Goal: Use online tool/utility: Utilize a website feature to perform a specific function

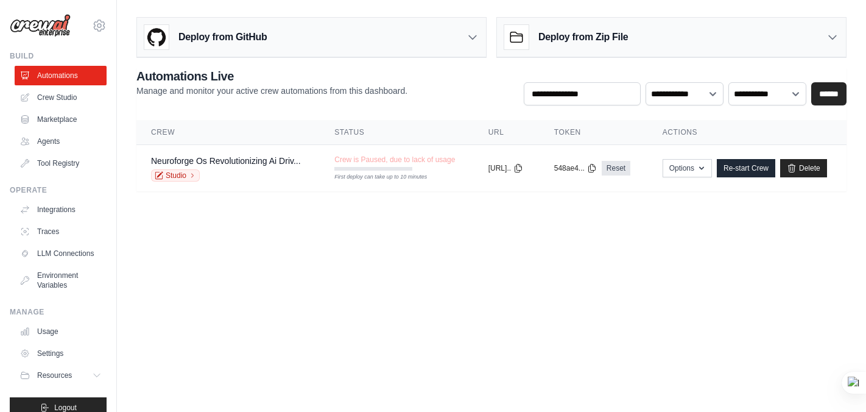
click at [96, 249] on link "LLM Connections" at bounding box center [61, 253] width 92 height 19
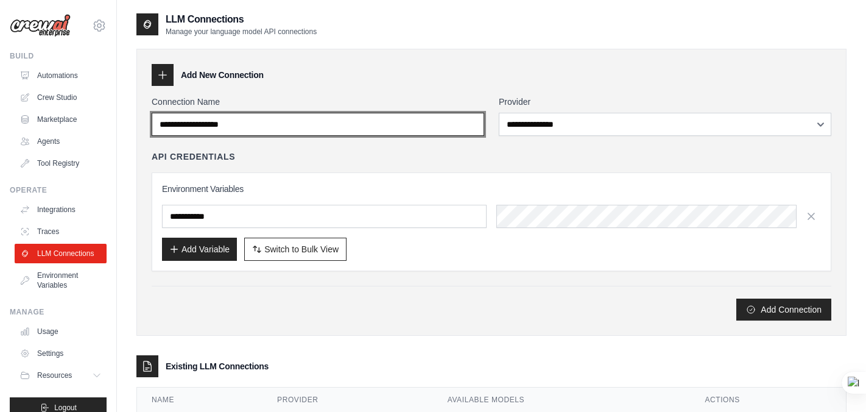
click at [380, 121] on input "Connection Name" at bounding box center [318, 124] width 332 height 23
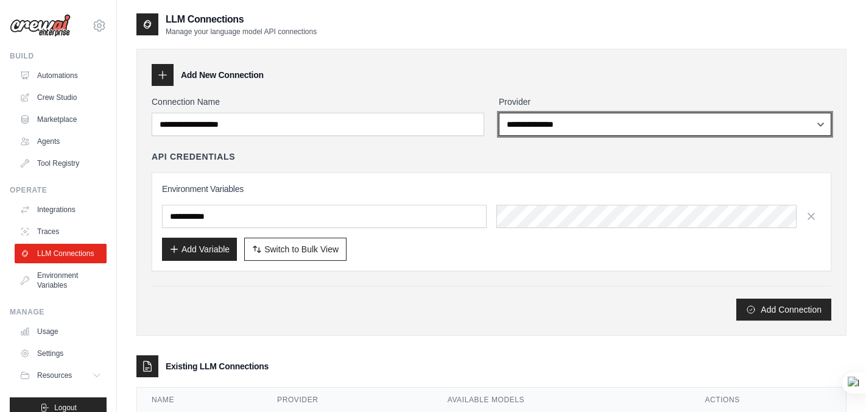
click at [587, 125] on select "**********" at bounding box center [665, 124] width 332 height 23
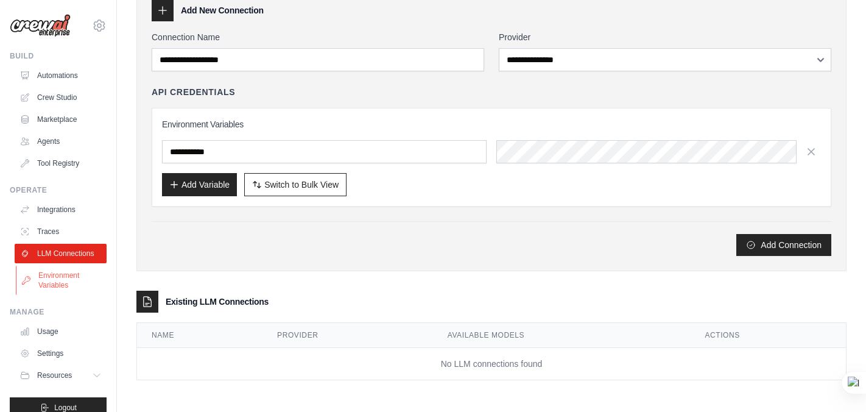
click at [38, 278] on link "Environment Variables" at bounding box center [62, 279] width 92 height 29
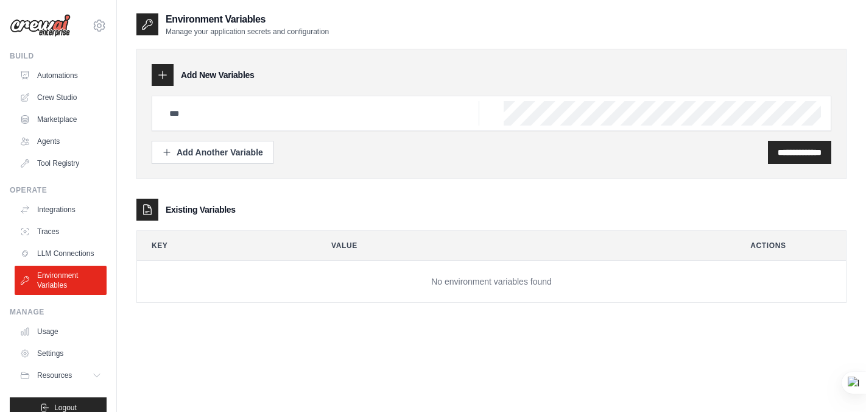
click at [61, 161] on link "Tool Registry" at bounding box center [61, 162] width 92 height 19
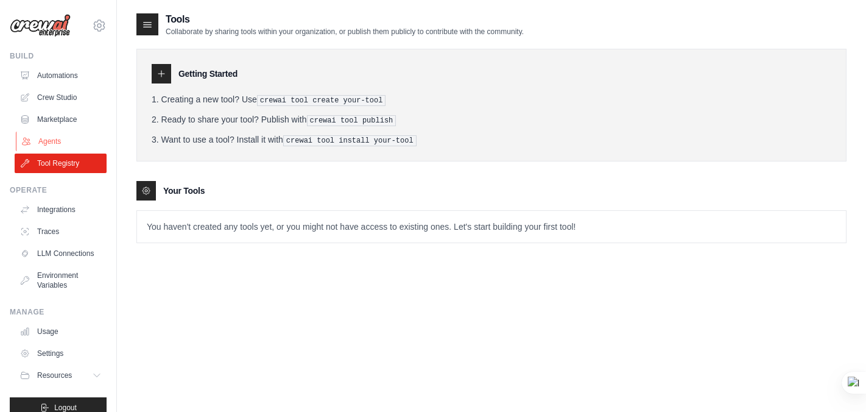
click at [55, 139] on link "Agents" at bounding box center [62, 140] width 92 height 19
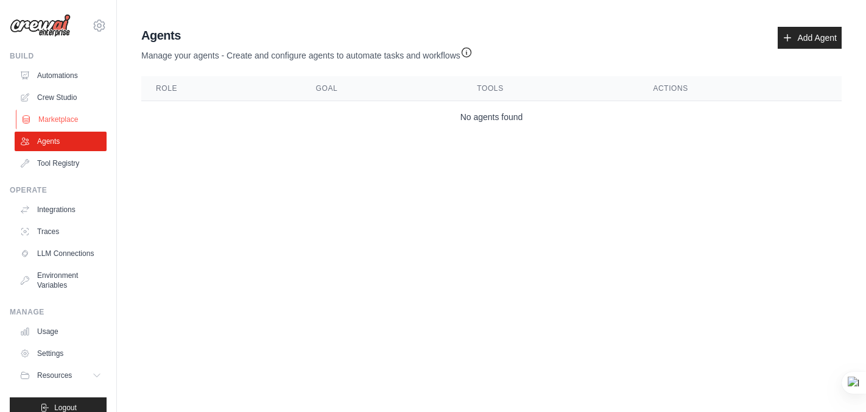
click at [55, 120] on link "Marketplace" at bounding box center [62, 119] width 92 height 19
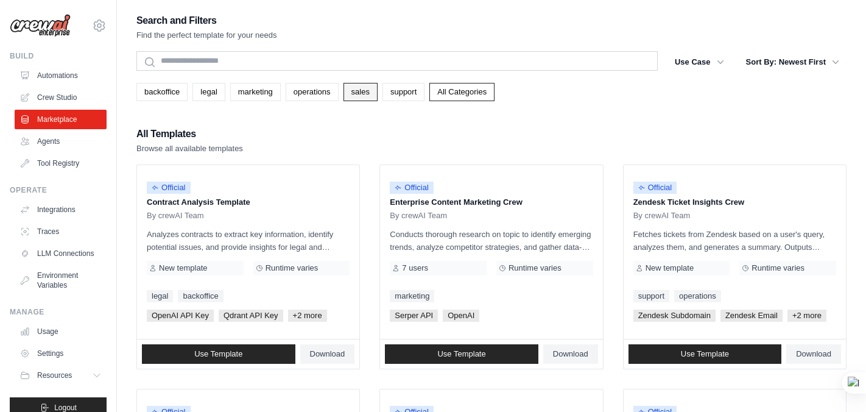
click at [366, 96] on link "sales" at bounding box center [360, 92] width 34 height 18
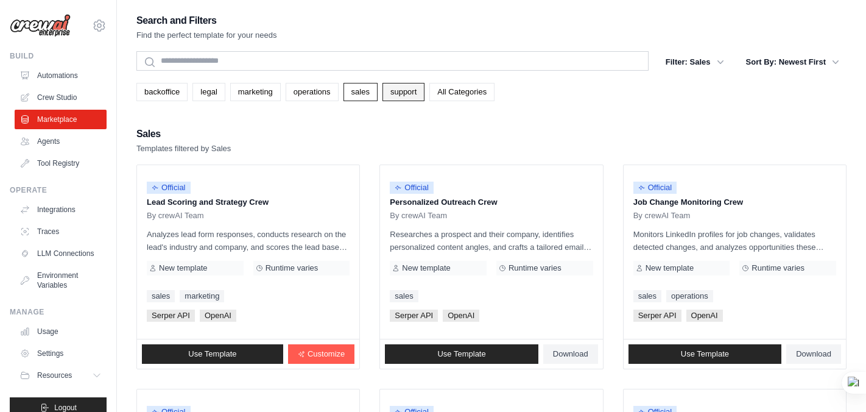
click at [411, 93] on link "support" at bounding box center [403, 92] width 42 height 18
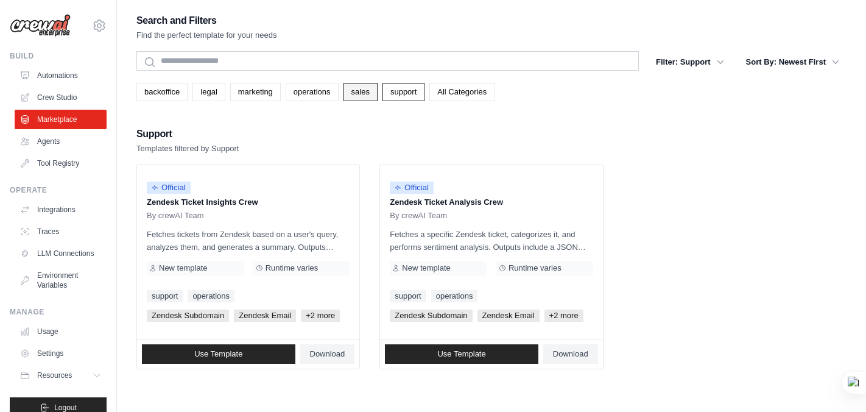
click at [362, 94] on link "sales" at bounding box center [360, 92] width 34 height 18
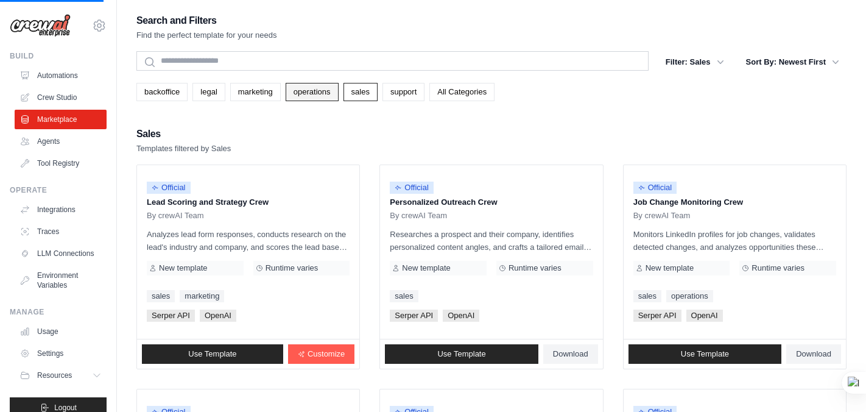
click at [328, 94] on link "operations" at bounding box center [312, 92] width 53 height 18
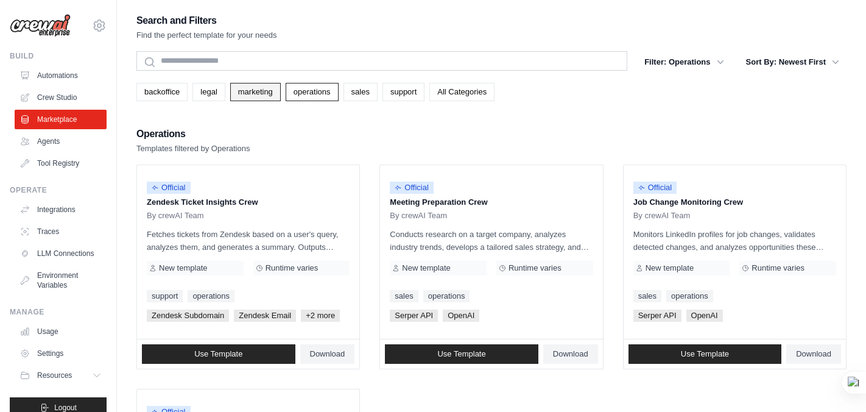
click at [253, 91] on link "marketing" at bounding box center [255, 92] width 51 height 18
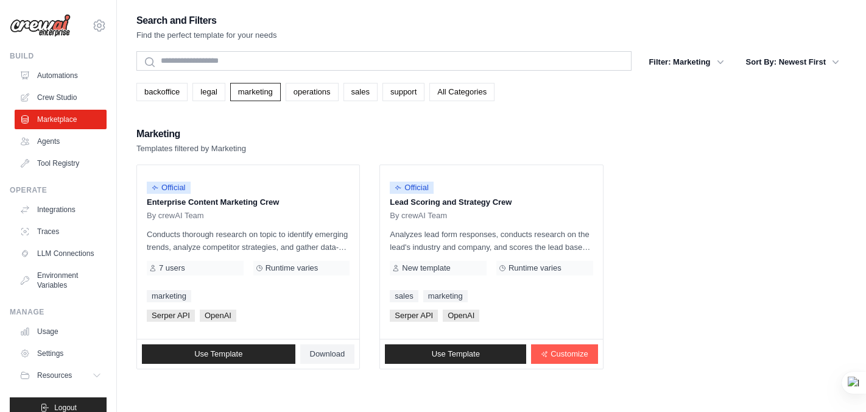
scroll to position [24, 0]
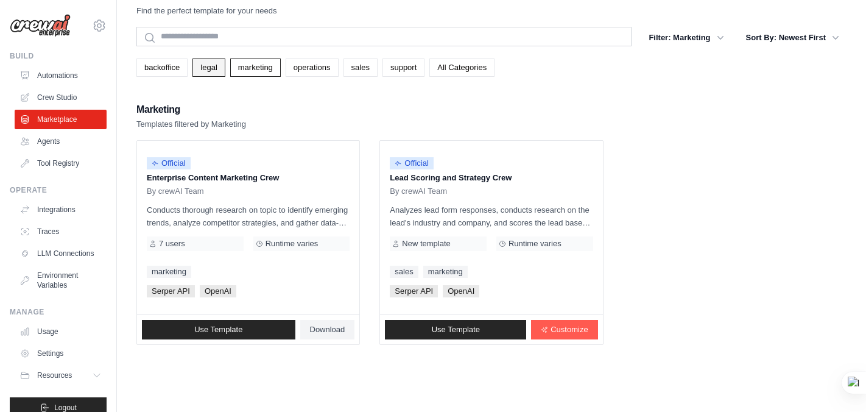
click at [203, 71] on link "legal" at bounding box center [208, 67] width 32 height 18
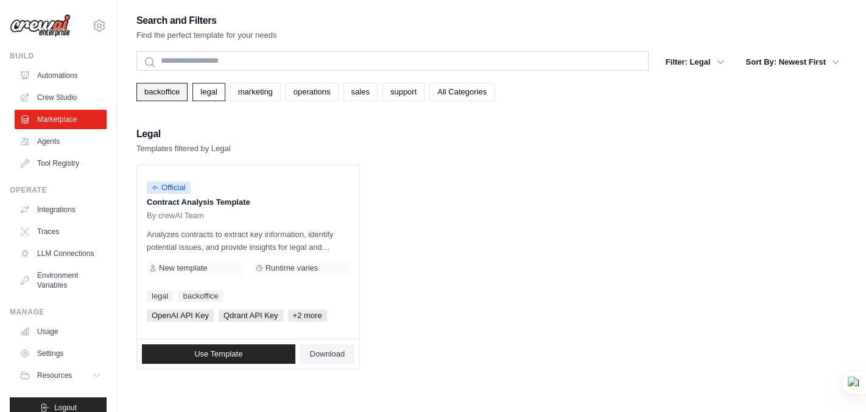
click at [166, 89] on link "backoffice" at bounding box center [161, 92] width 51 height 18
click at [70, 89] on link "Crew Studio" at bounding box center [62, 97] width 92 height 19
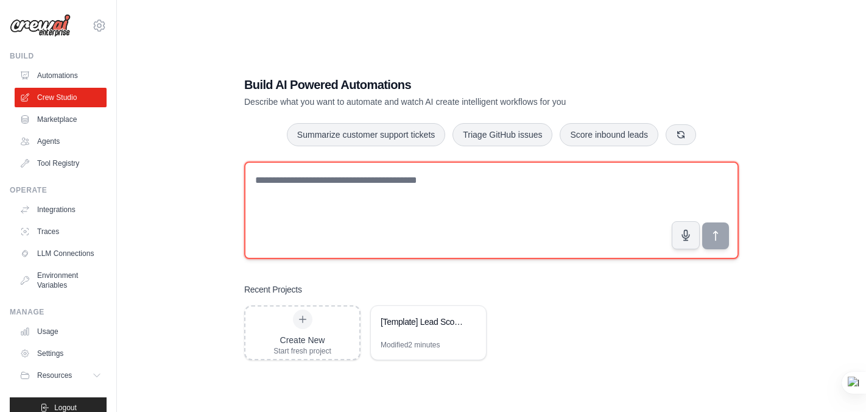
click at [392, 202] on textarea at bounding box center [491, 209] width 494 height 97
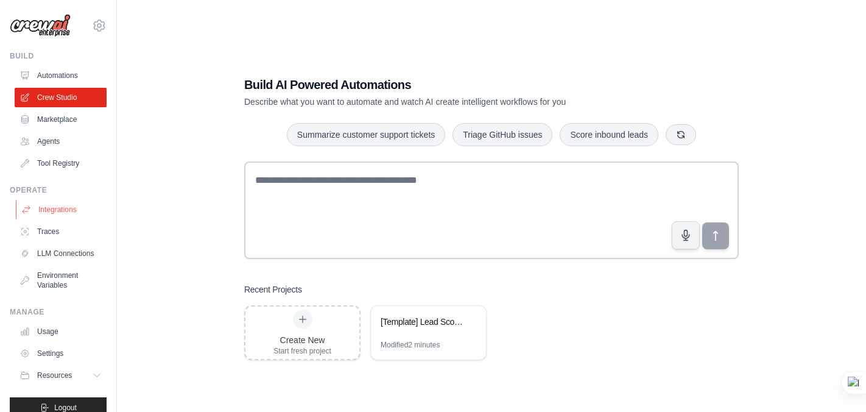
click at [61, 209] on link "Integrations" at bounding box center [62, 209] width 92 height 19
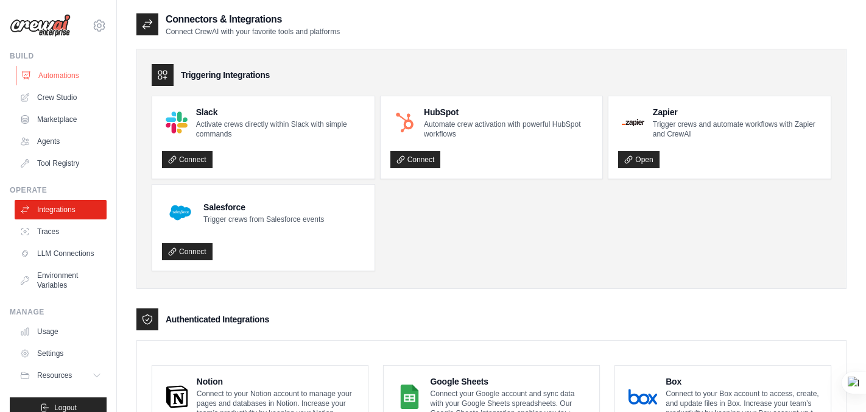
click at [68, 71] on link "Automations" at bounding box center [62, 75] width 92 height 19
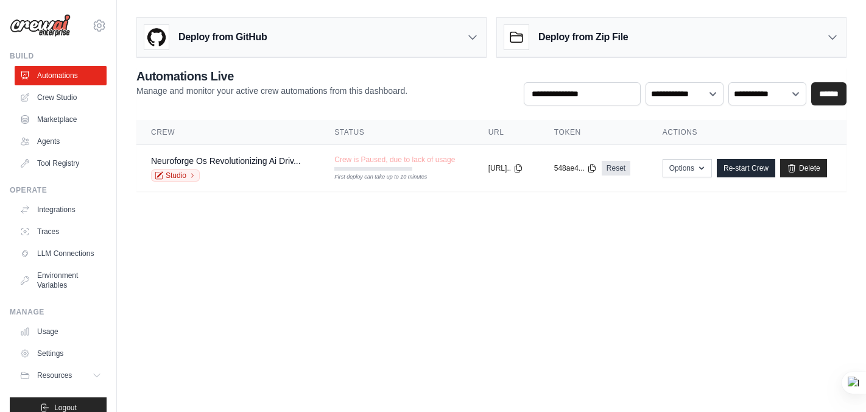
click at [463, 36] on div "Deploy from GitHub" at bounding box center [311, 38] width 349 height 40
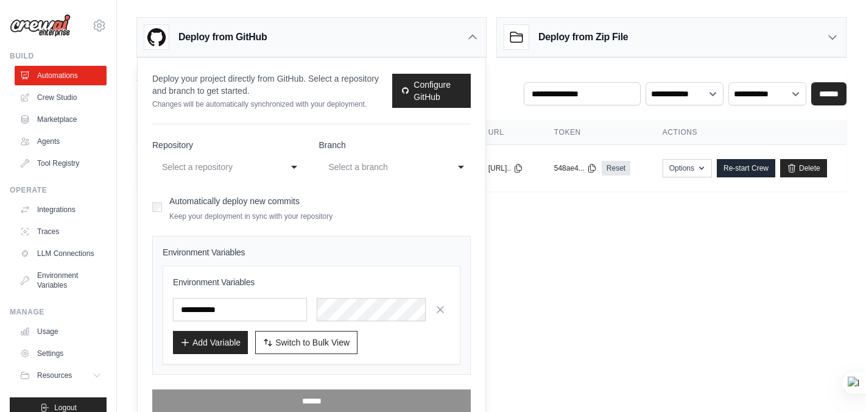
scroll to position [16, 0]
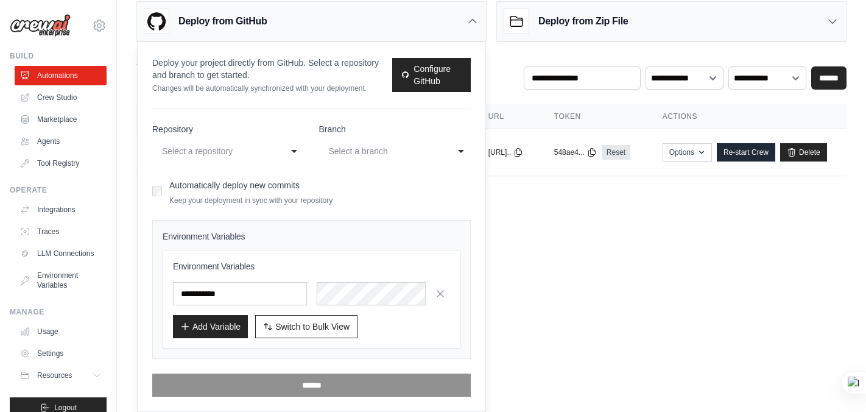
click at [477, 19] on icon at bounding box center [472, 21] width 12 height 12
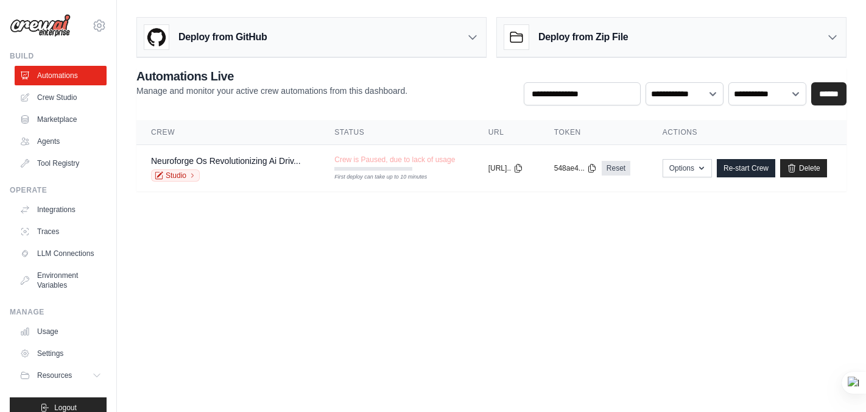
scroll to position [0, 0]
click at [67, 113] on link "Marketplace" at bounding box center [62, 119] width 92 height 19
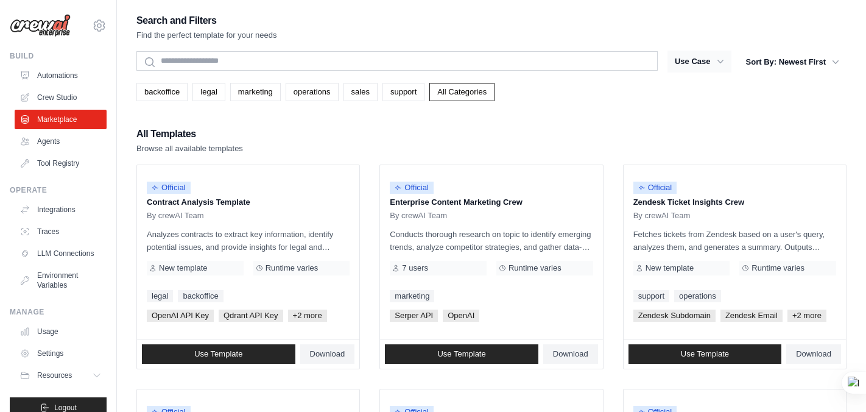
click at [719, 62] on icon "button" at bounding box center [720, 62] width 6 height 4
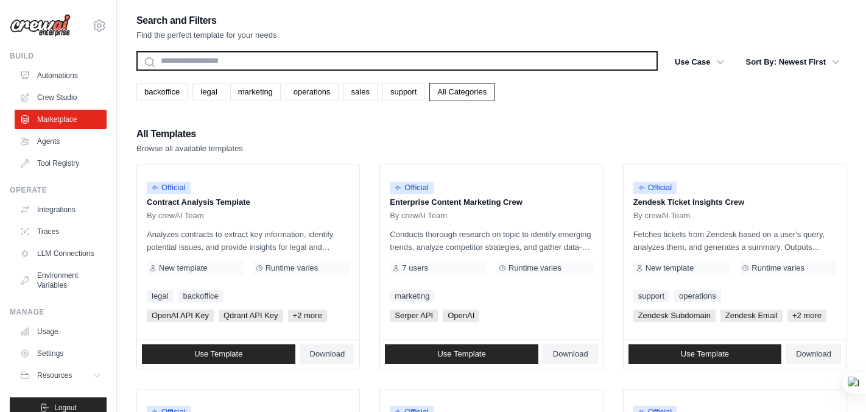
click at [213, 61] on input "text" at bounding box center [396, 60] width 521 height 19
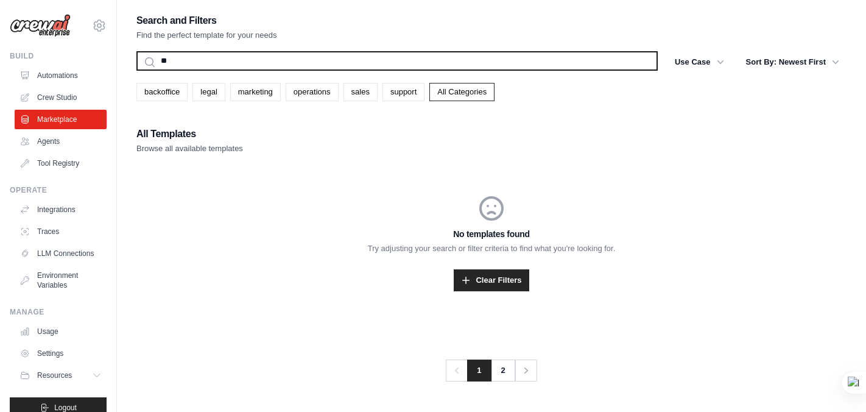
type input "*"
type input "****"
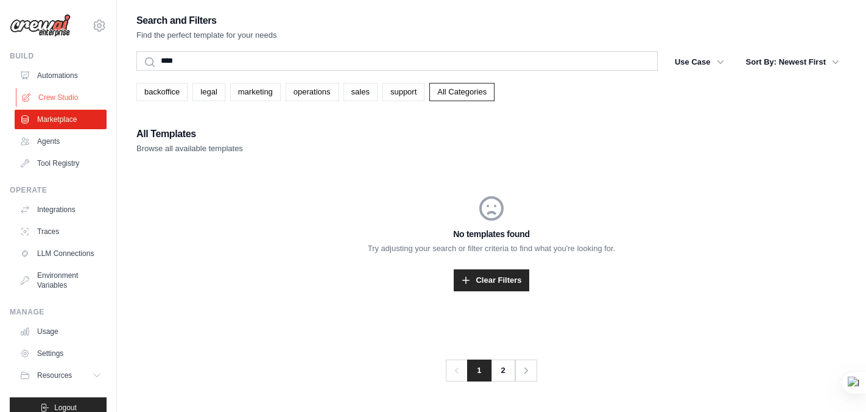
click at [58, 92] on link "Crew Studio" at bounding box center [62, 97] width 92 height 19
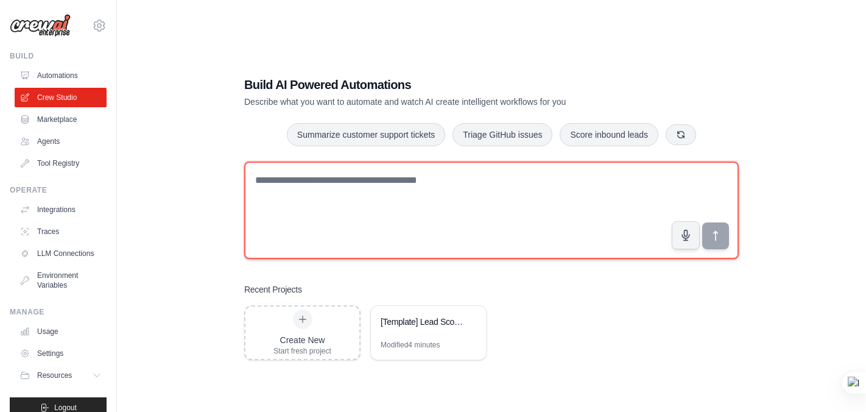
click at [285, 172] on textarea at bounding box center [491, 209] width 494 height 97
paste textarea "**********"
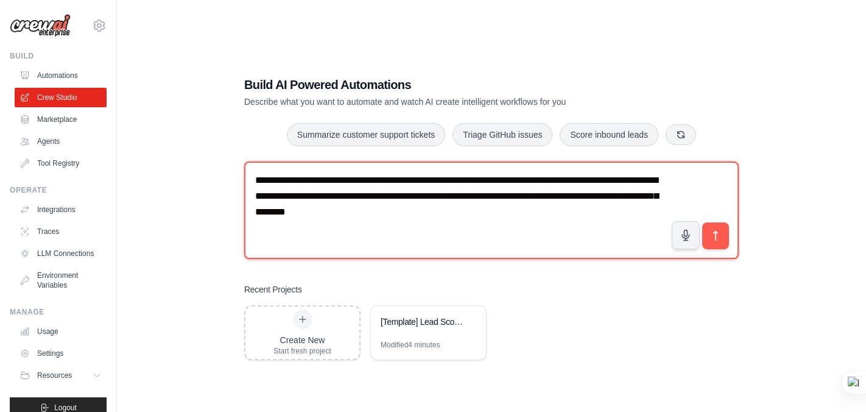
drag, startPoint x: 444, startPoint y: 212, endPoint x: 367, endPoint y: 210, distance: 77.4
click at [367, 210] on textarea "**********" at bounding box center [491, 209] width 494 height 97
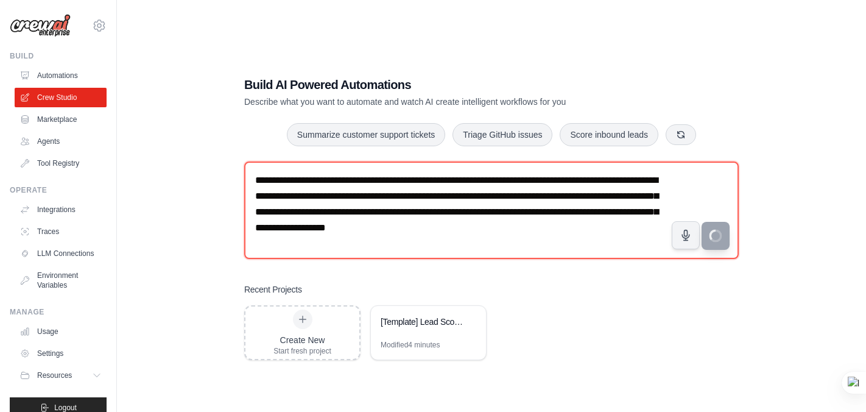
type textarea "**********"
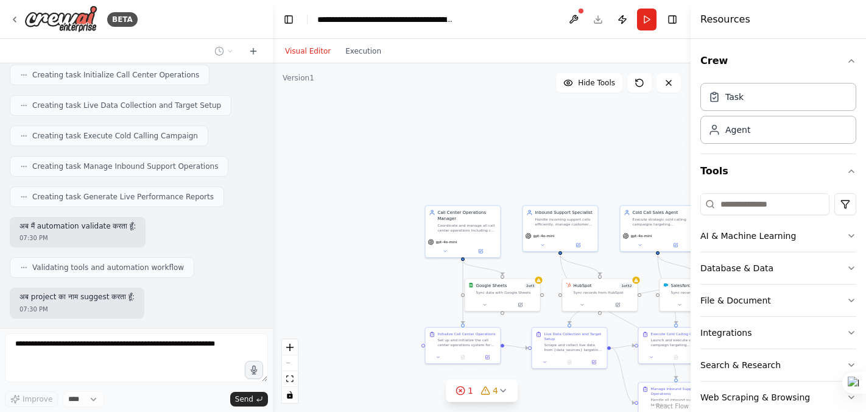
scroll to position [704, 0]
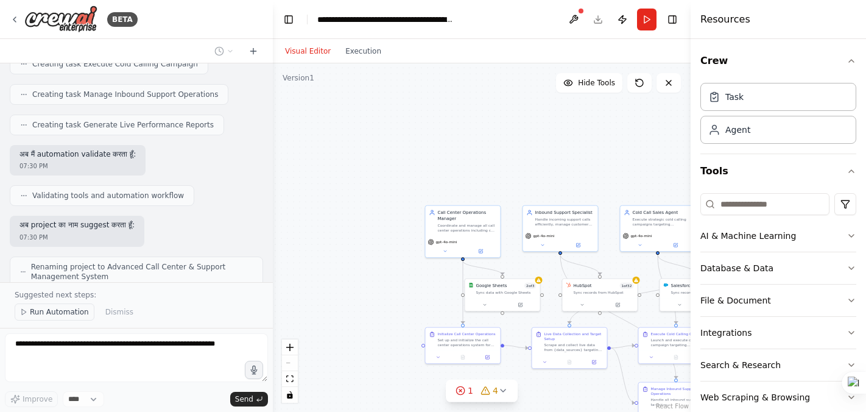
click at [65, 309] on span "Run Automation" at bounding box center [59, 312] width 59 height 10
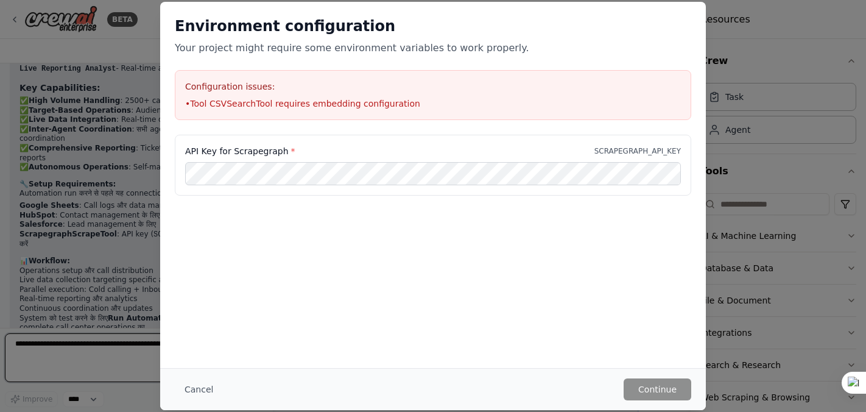
scroll to position [1081, 0]
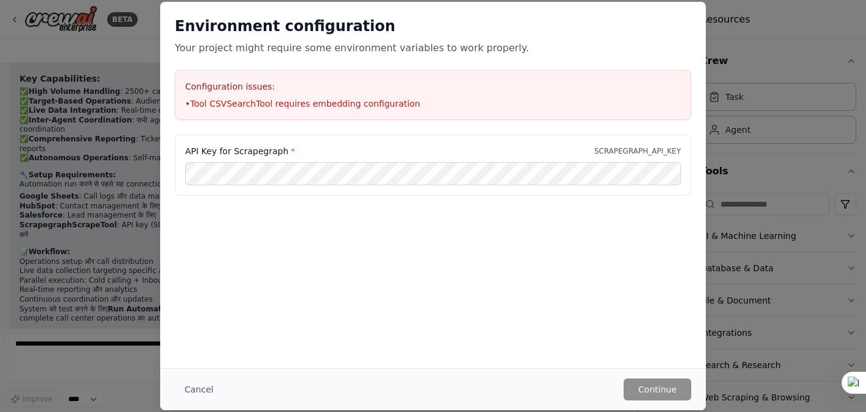
click at [635, 150] on p "SCRAPEGRAPH_API_KEY" at bounding box center [637, 151] width 86 height 10
click at [207, 387] on button "Cancel" at bounding box center [199, 389] width 48 height 22
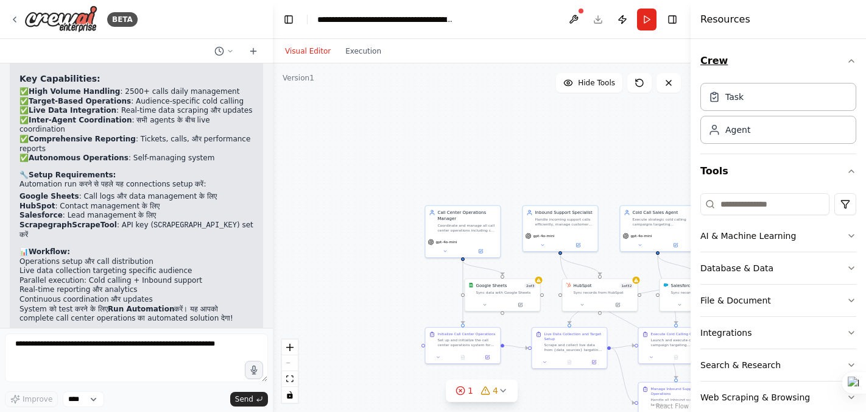
click at [852, 57] on icon "button" at bounding box center [851, 61] width 10 height 10
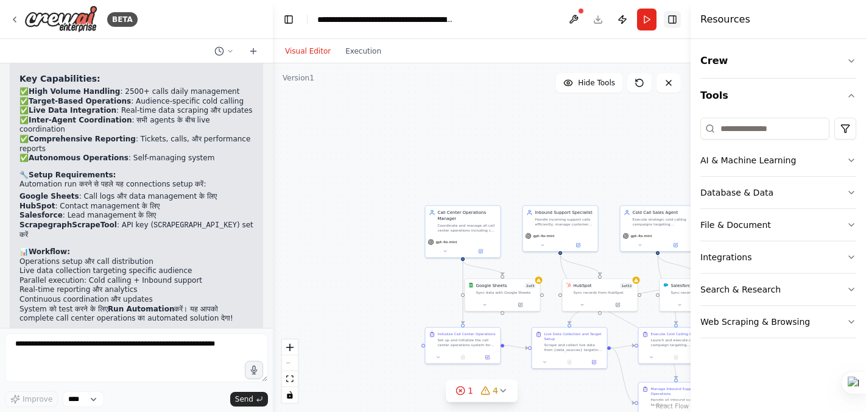
click at [676, 21] on button "Toggle Right Sidebar" at bounding box center [672, 19] width 17 height 17
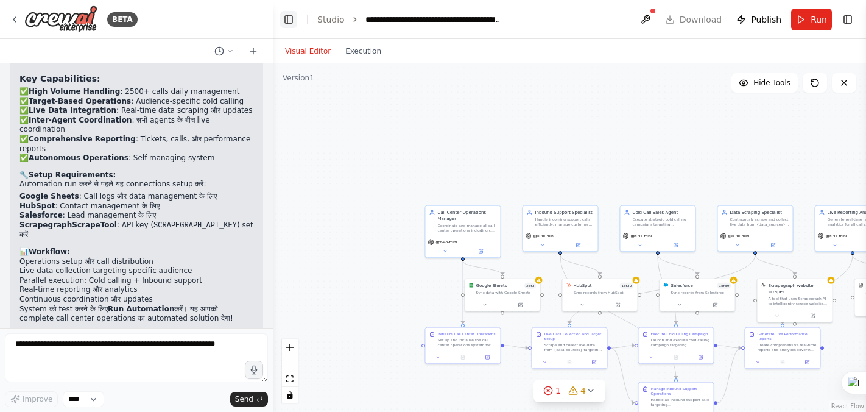
click at [283, 21] on button "Toggle Left Sidebar" at bounding box center [288, 19] width 17 height 17
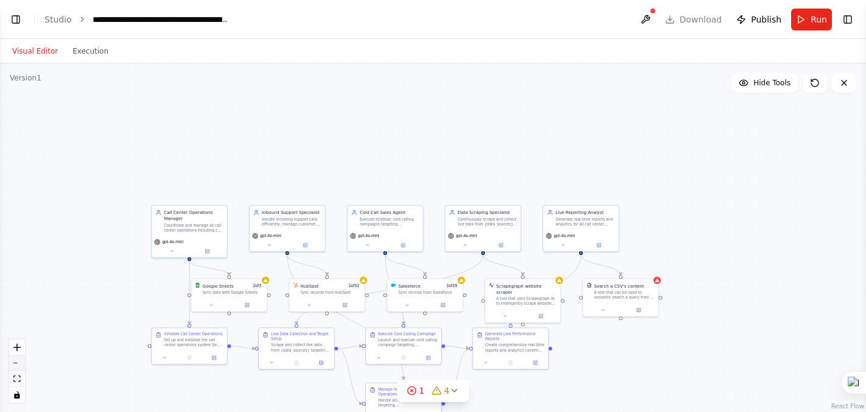
click at [17, 365] on button "zoom out" at bounding box center [17, 363] width 16 height 16
click at [17, 365] on div "React Flow controls" at bounding box center [17, 370] width 16 height 63
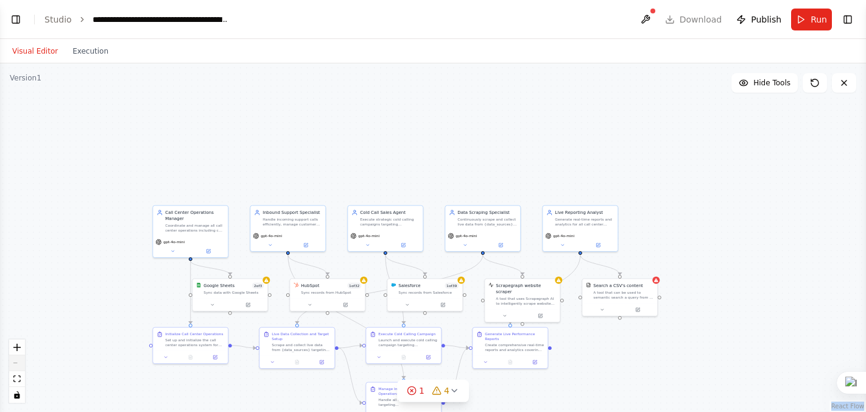
click at [17, 365] on div "React Flow controls" at bounding box center [17, 370] width 16 height 63
click at [379, 156] on div ".deletable-edge-delete-btn { width: 20px; height: 20px; border: 0px solid #ffff…" at bounding box center [433, 237] width 866 height 348
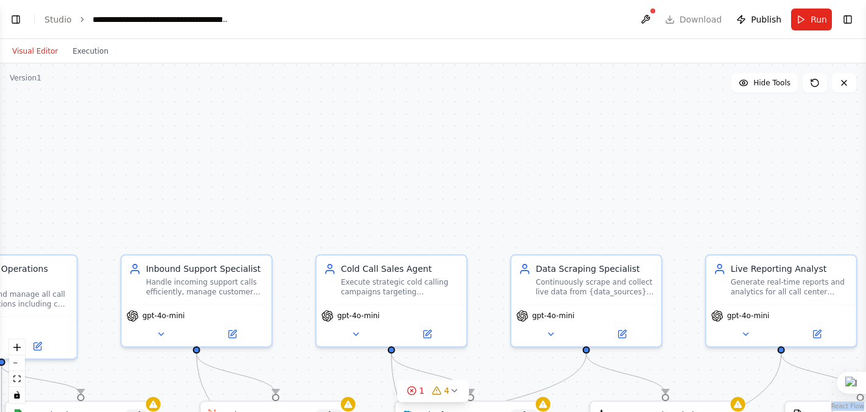
click at [379, 156] on div ".deletable-edge-delete-btn { width: 20px; height: 20px; border: 0px solid #ffff…" at bounding box center [433, 237] width 866 height 348
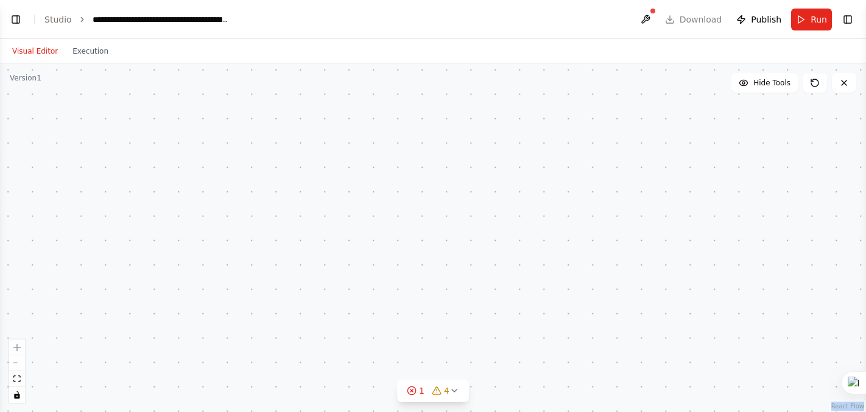
drag, startPoint x: 379, startPoint y: 156, endPoint x: 343, endPoint y: 227, distance: 80.0
click at [343, 227] on div ".deletable-edge-delete-btn { width: 20px; height: 20px; border: 0px solid #ffff…" at bounding box center [433, 237] width 866 height 348
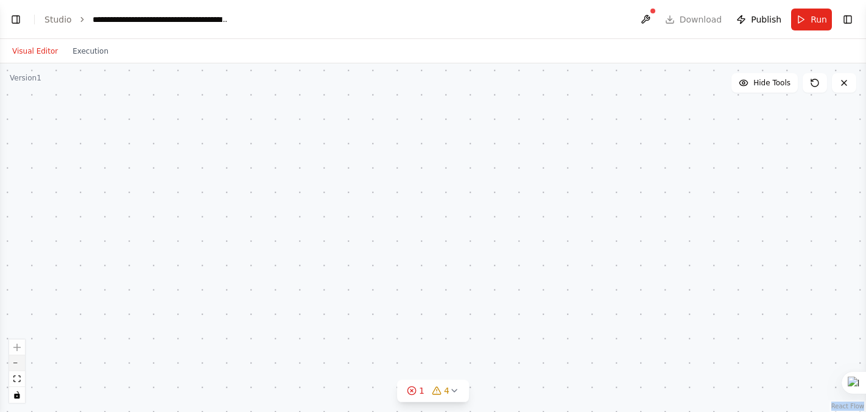
click at [16, 365] on button "zoom out" at bounding box center [17, 363] width 16 height 16
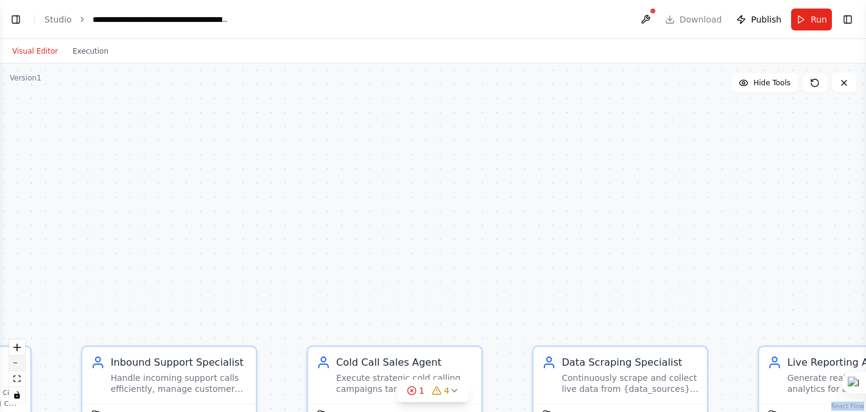
click at [16, 365] on button "zoom out" at bounding box center [17, 363] width 16 height 16
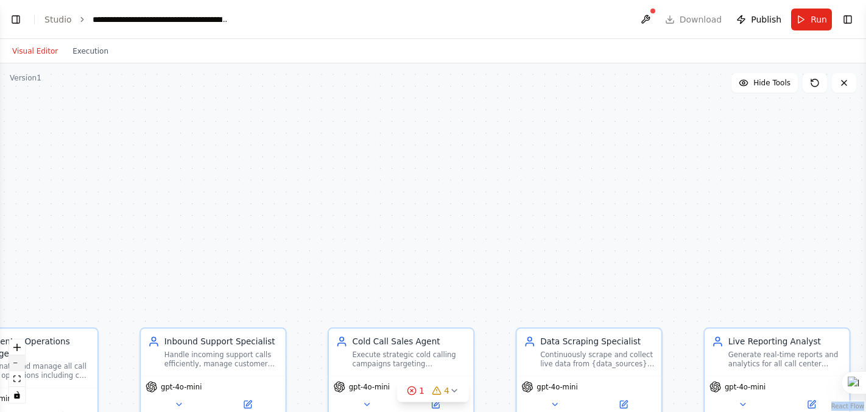
click at [16, 365] on button "zoom out" at bounding box center [17, 363] width 16 height 16
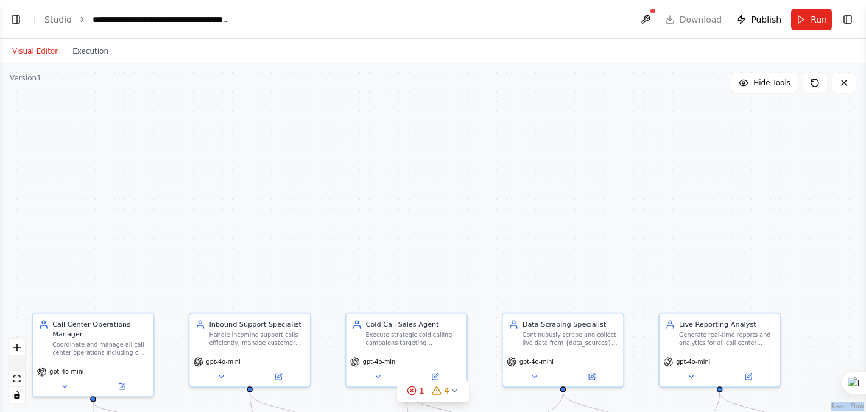
click at [16, 365] on button "zoom out" at bounding box center [17, 363] width 16 height 16
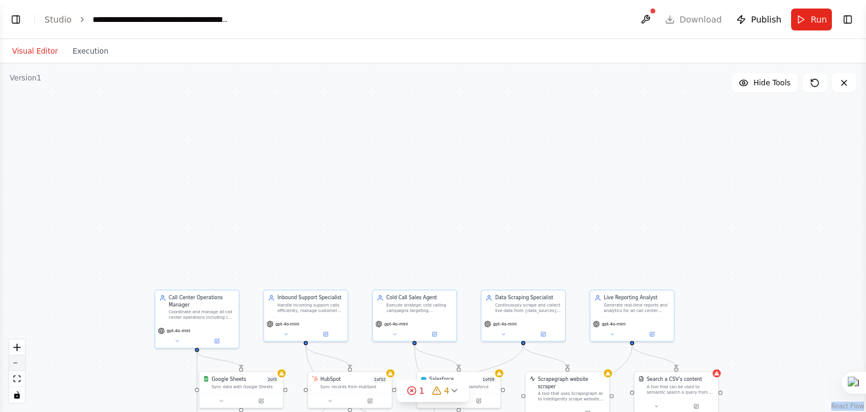
click at [16, 365] on button "zoom out" at bounding box center [17, 363] width 16 height 16
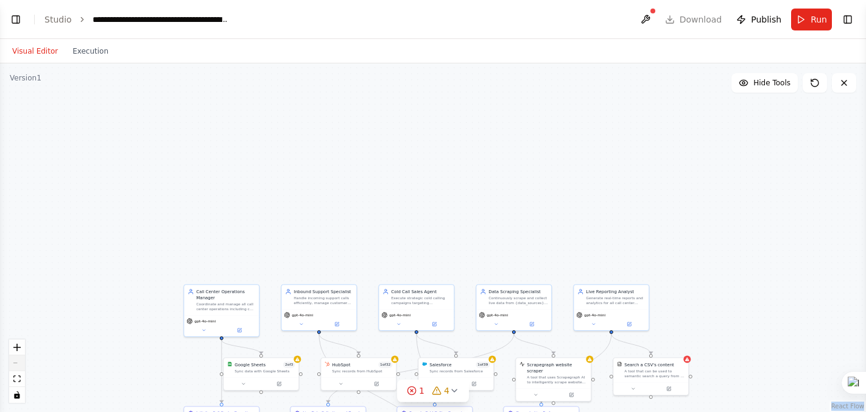
click at [16, 365] on div "React Flow controls" at bounding box center [17, 370] width 16 height 63
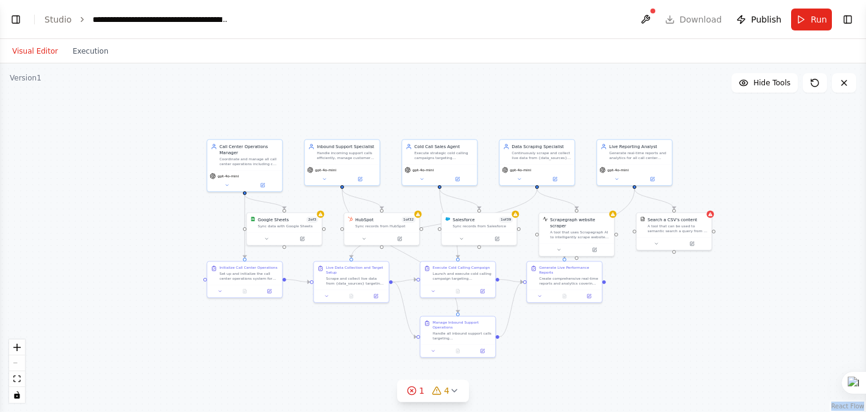
drag, startPoint x: 119, startPoint y: 345, endPoint x: 142, endPoint y: 200, distance: 146.7
click at [142, 200] on div ".deletable-edge-delete-btn { width: 20px; height: 20px; border: 0px solid #ffff…" at bounding box center [433, 237] width 866 height 348
